Goal: Transaction & Acquisition: Download file/media

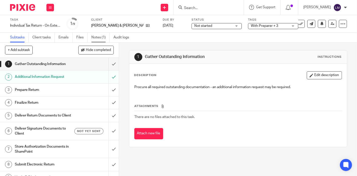
click at [99, 39] on link "Notes (1)" at bounding box center [100, 38] width 18 height 10
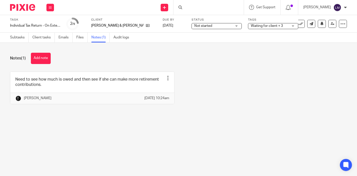
click at [83, 39] on link "Files" at bounding box center [81, 38] width 11 height 10
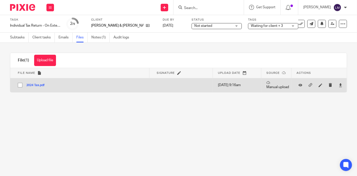
click at [19, 83] on input "checkbox" at bounding box center [20, 85] width 10 height 10
checkbox input "true"
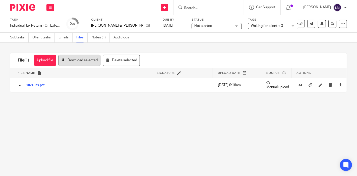
click at [83, 57] on button "Download selected" at bounding box center [80, 60] width 42 height 11
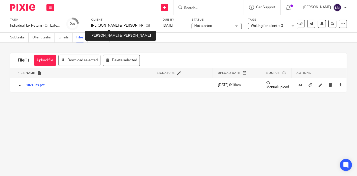
click at [110, 26] on p "[PERSON_NAME] & [PERSON_NAME]" at bounding box center [117, 25] width 52 height 5
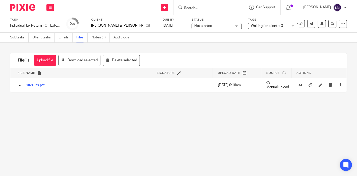
click at [110, 26] on p "[PERSON_NAME] & [PERSON_NAME]" at bounding box center [117, 25] width 52 height 5
click at [45, 38] on link "Client tasks" at bounding box center [43, 38] width 22 height 10
click at [47, 39] on link "Client tasks" at bounding box center [43, 38] width 22 height 10
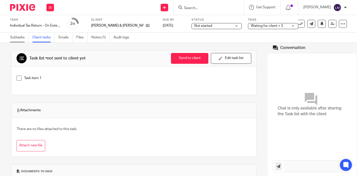
click at [15, 37] on link "Subtasks" at bounding box center [19, 38] width 19 height 10
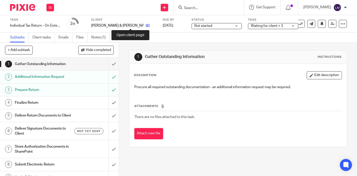
click at [146, 25] on icon at bounding box center [148, 26] width 4 height 4
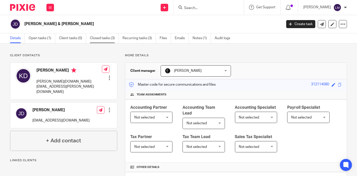
click at [109, 40] on link "Closed tasks (3)" at bounding box center [104, 38] width 29 height 10
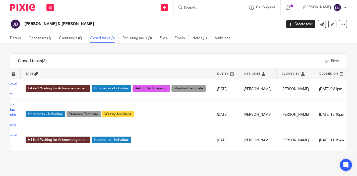
scroll to position [0, 20]
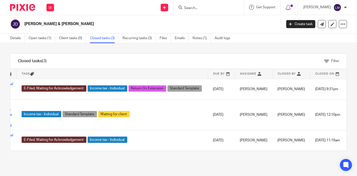
drag, startPoint x: 95, startPoint y: 155, endPoint x: 12, endPoint y: 150, distance: 83.3
click at [12, 150] on div "Filter tasks Only show tasks matching all of these conditions 1 Task name Is Is…" at bounding box center [178, 109] width 357 height 133
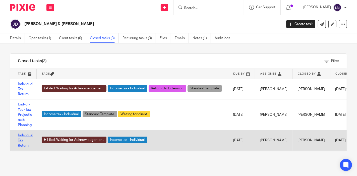
click at [27, 136] on link "Individual Tax Return" at bounding box center [25, 141] width 15 height 14
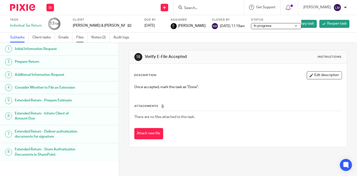
click at [79, 37] on link "Files" at bounding box center [81, 38] width 11 height 10
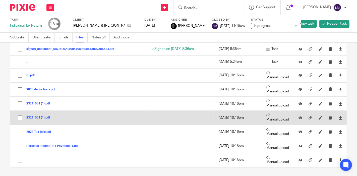
scroll to position [36, 0]
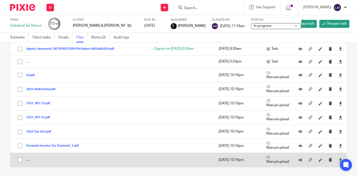
click at [337, 158] on div at bounding box center [341, 160] width 8 height 8
click at [339, 159] on icon at bounding box center [341, 160] width 4 height 4
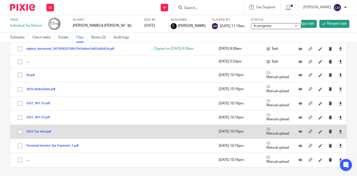
click at [47, 131] on button "2023 Tax Info.pdf" at bounding box center [40, 132] width 29 height 4
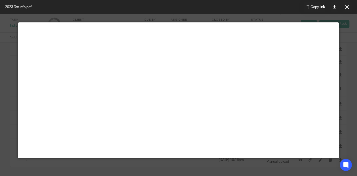
scroll to position [0, 0]
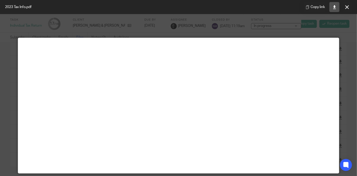
click at [337, 7] on link at bounding box center [334, 7] width 10 height 10
